Goal: Submit feedback/report problem

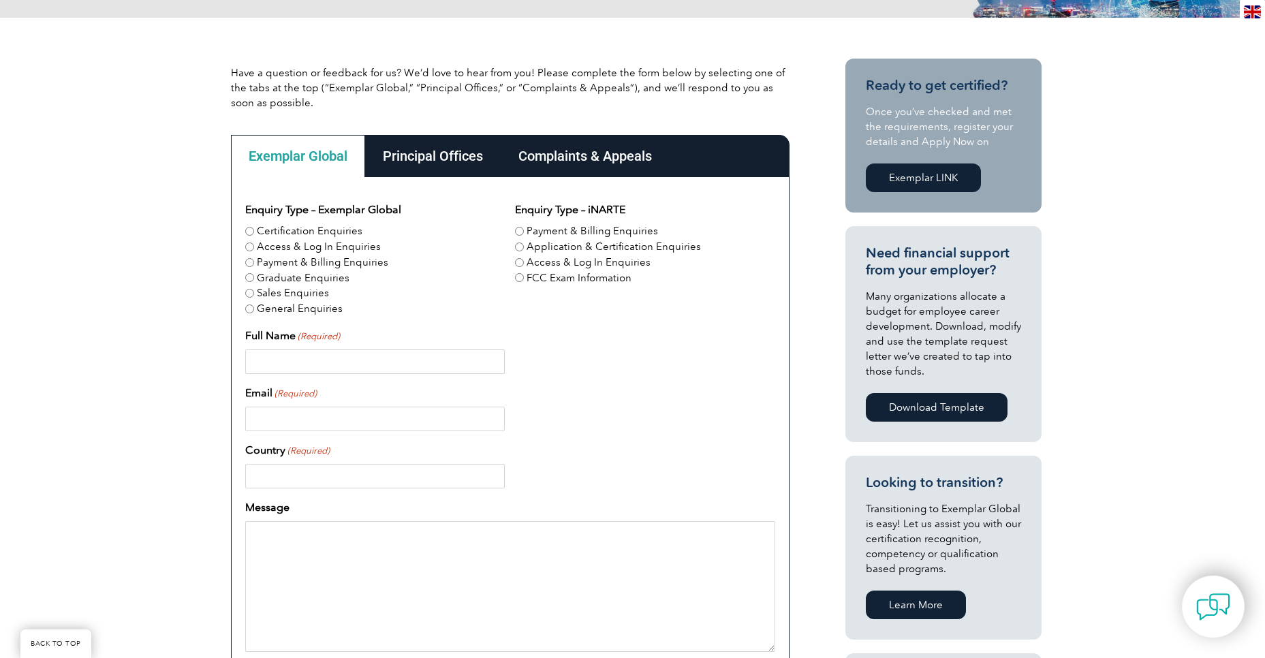
scroll to position [296, 0]
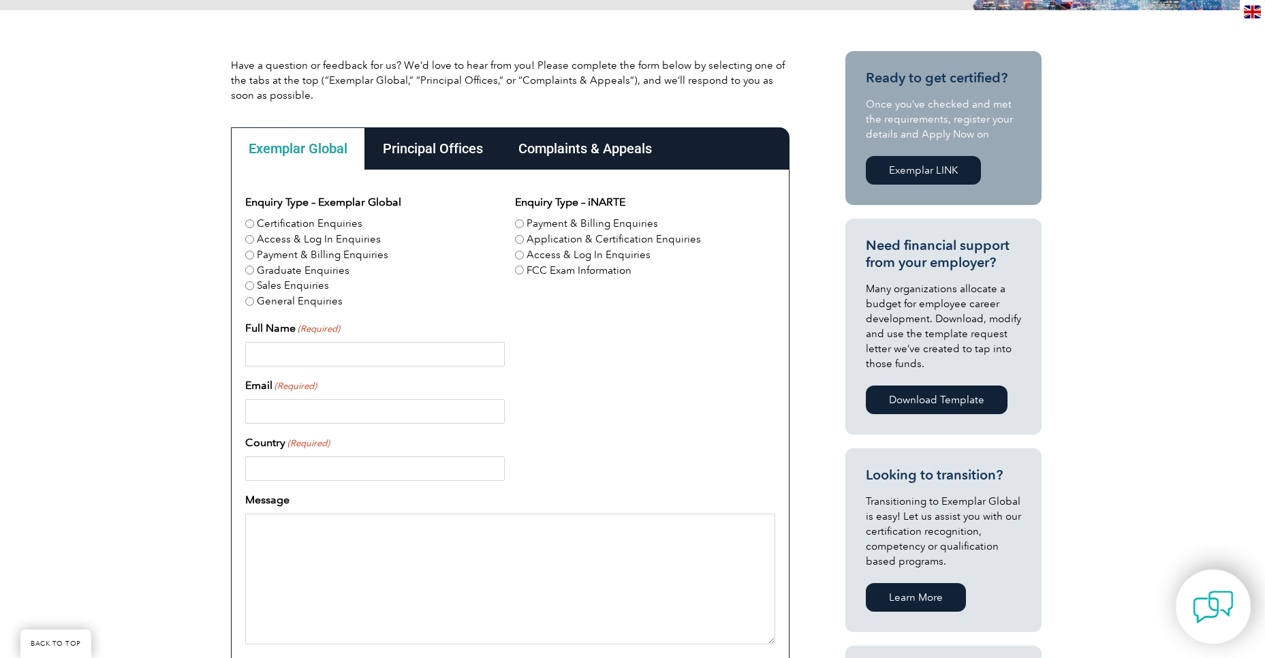
click at [1210, 606] on img at bounding box center [1213, 607] width 41 height 41
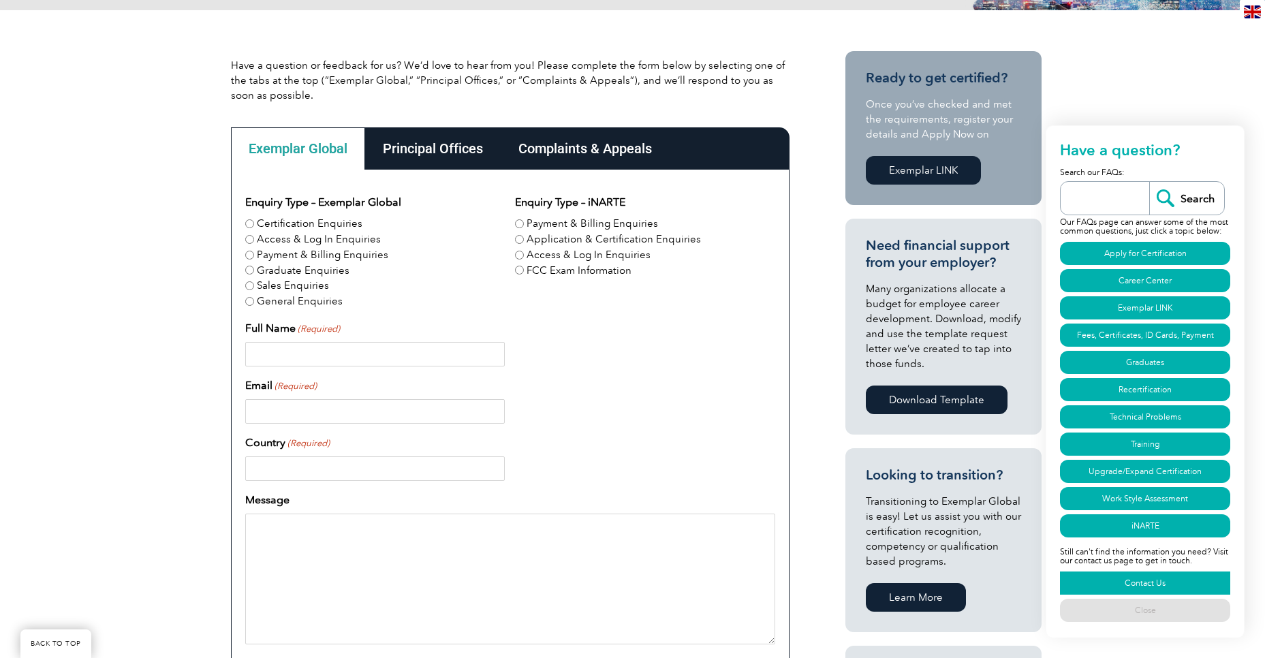
click at [1153, 580] on link "Contact Us" at bounding box center [1145, 583] width 170 height 23
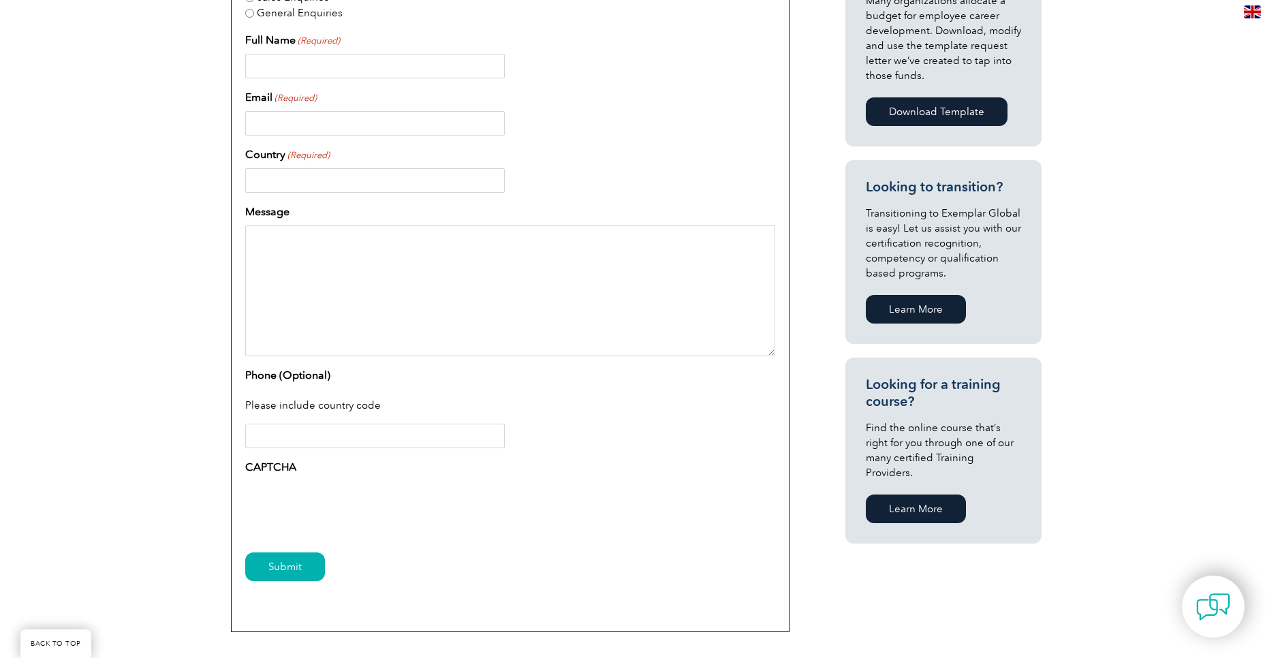
scroll to position [592, 0]
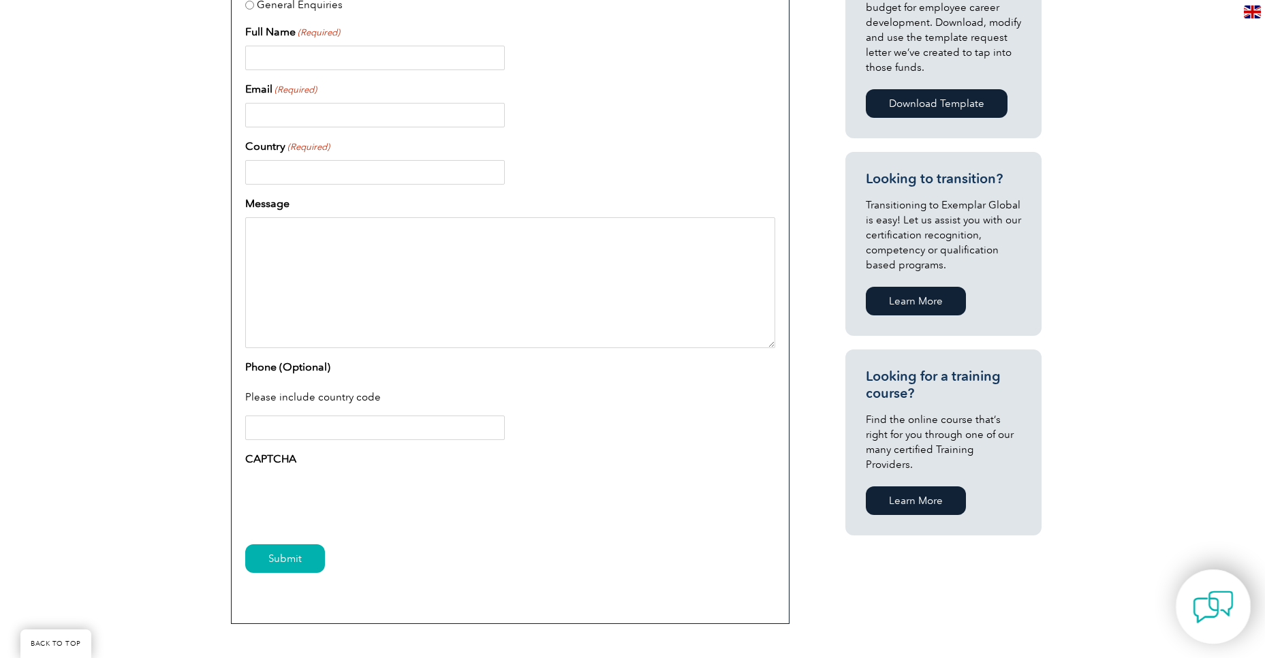
click at [1208, 603] on img at bounding box center [1213, 607] width 41 height 41
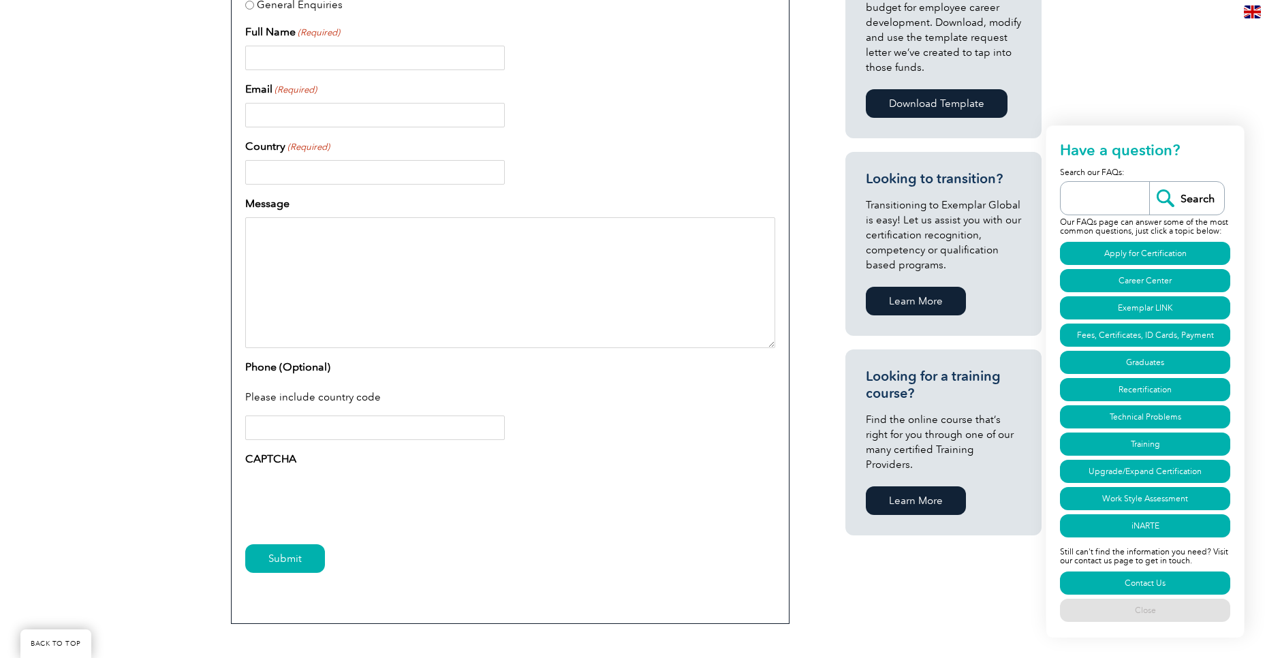
click at [631, 305] on textarea "Message" at bounding box center [510, 282] width 530 height 131
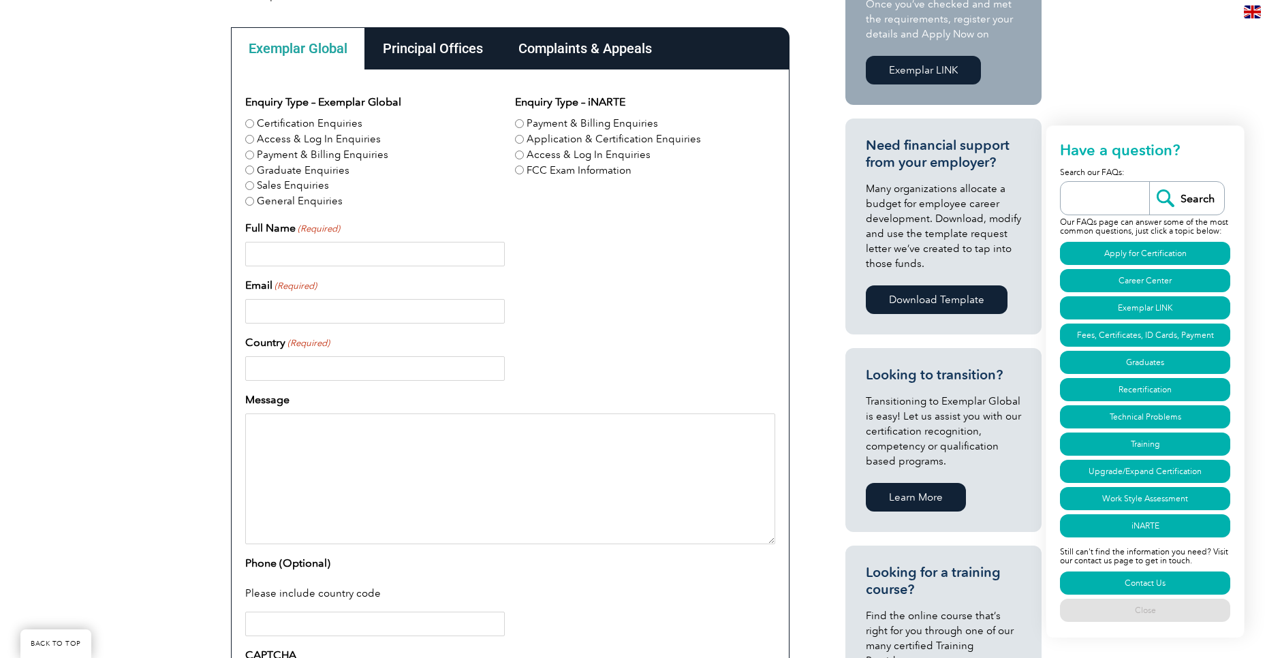
scroll to position [394, 0]
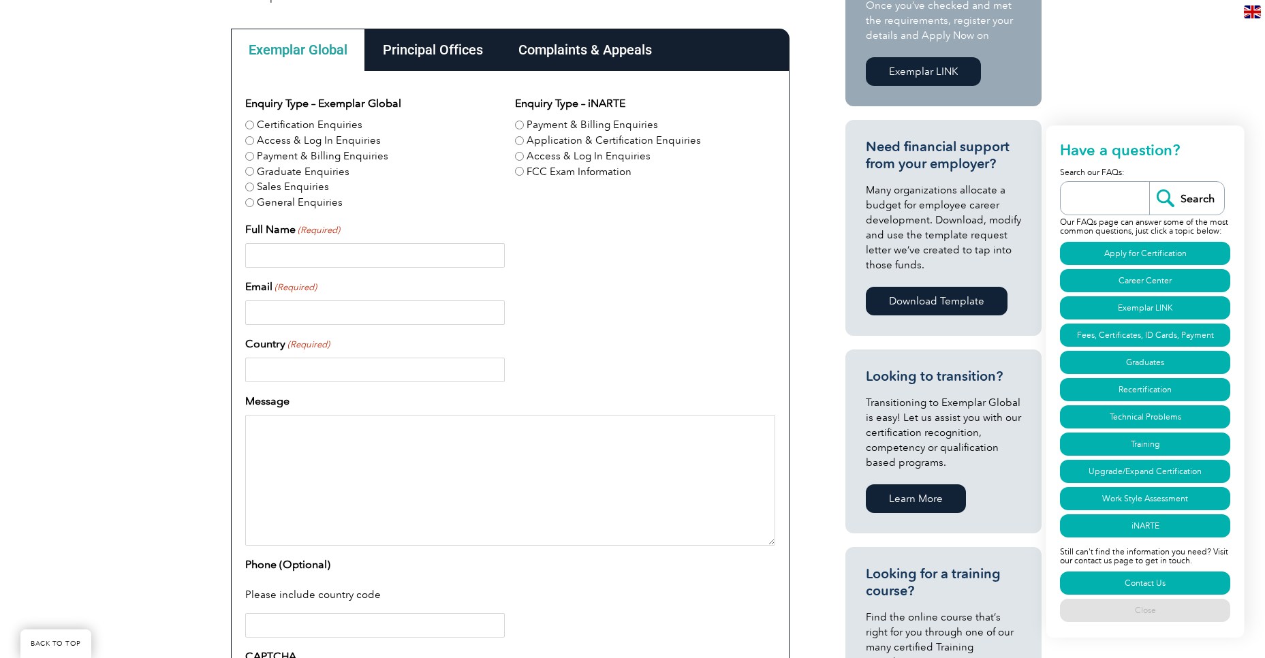
click at [311, 202] on label "General Enquiries" at bounding box center [300, 203] width 86 height 16
click at [254, 202] on input "General Enquiries" at bounding box center [249, 202] width 9 height 9
radio input "true"
click at [352, 261] on input "Full Name (Required)" at bounding box center [375, 255] width 260 height 25
type input "[PERSON_NAME]"
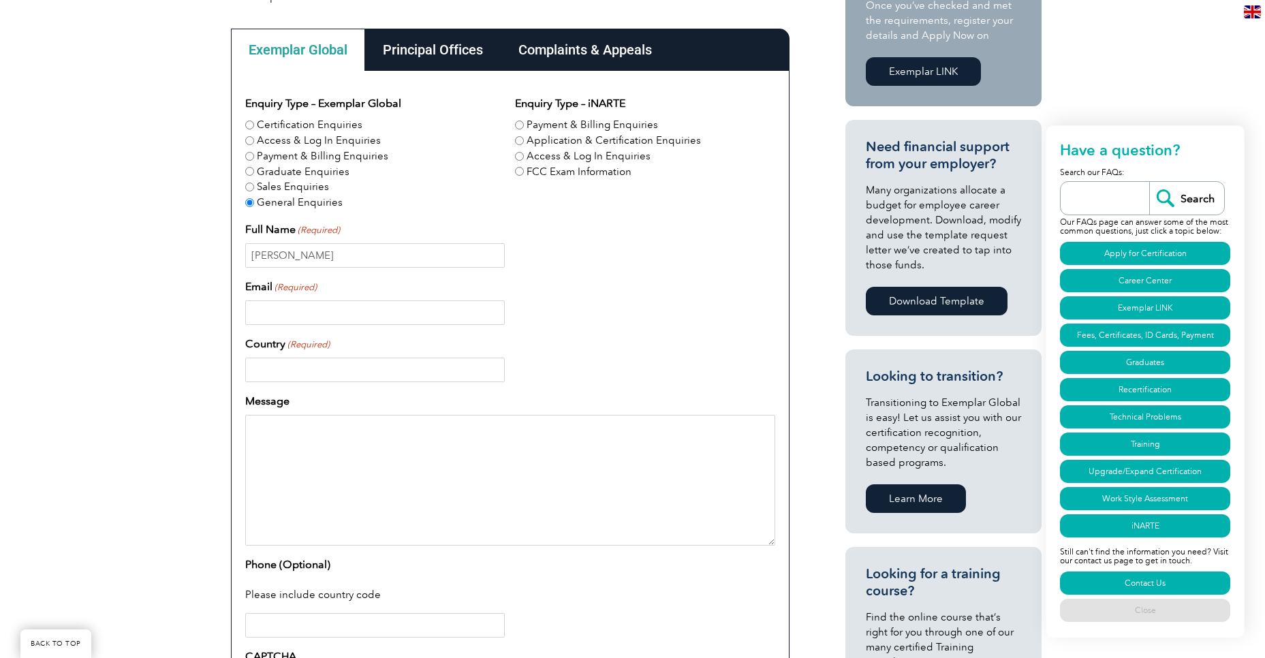
type input "[EMAIL_ADDRESS][DOMAIN_NAME]"
type input "[GEOGRAPHIC_DATA]"
type input "14046710601"
click at [326, 458] on textarea "Message" at bounding box center [510, 480] width 530 height 131
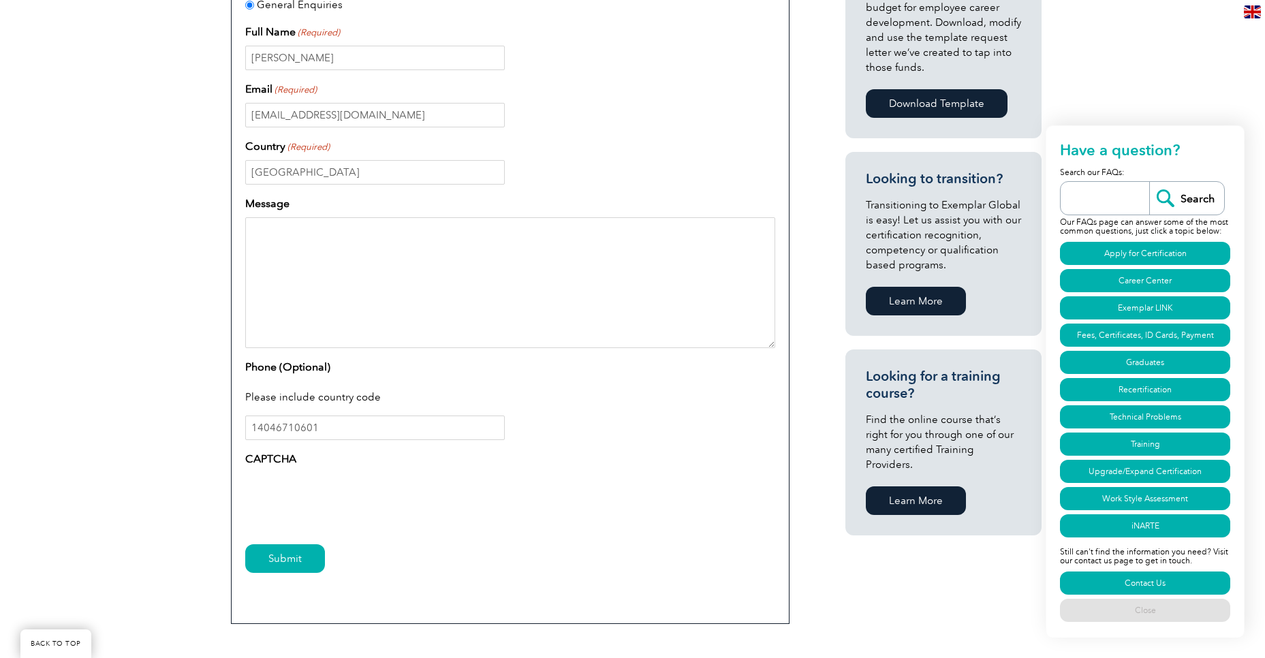
scroll to position [592, 0]
click at [480, 243] on textarea "I need my medical cards. I did not receive them." at bounding box center [510, 282] width 530 height 131
click at [480, 232] on textarea "I need my medical cards. I did not receive them. is there a way to access them …" at bounding box center [510, 282] width 530 height 131
type textarea "I need my medical cards. I did not receive them. Is there a way to access them …"
click at [289, 562] on input "Submit" at bounding box center [285, 558] width 80 height 29
